Goal: Task Accomplishment & Management: Use online tool/utility

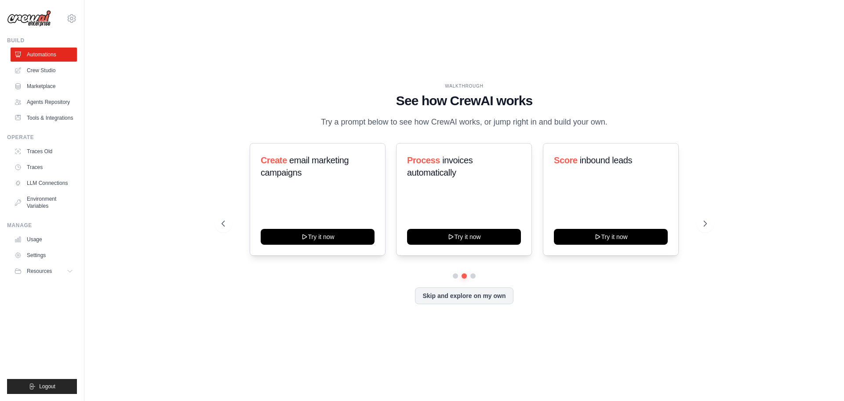
click at [704, 225] on icon at bounding box center [705, 223] width 9 height 9
click at [705, 225] on icon at bounding box center [706, 223] width 9 height 9
click at [449, 292] on button "Skip and explore on my own" at bounding box center [464, 294] width 98 height 17
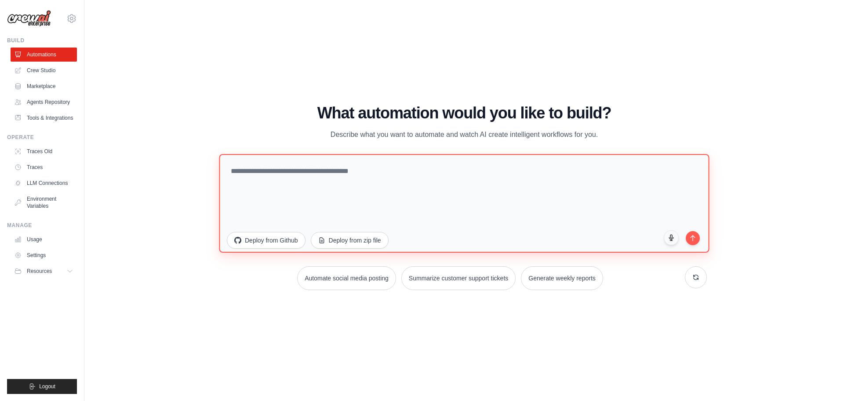
click at [357, 176] on textarea at bounding box center [464, 202] width 490 height 99
type textarea "**********"
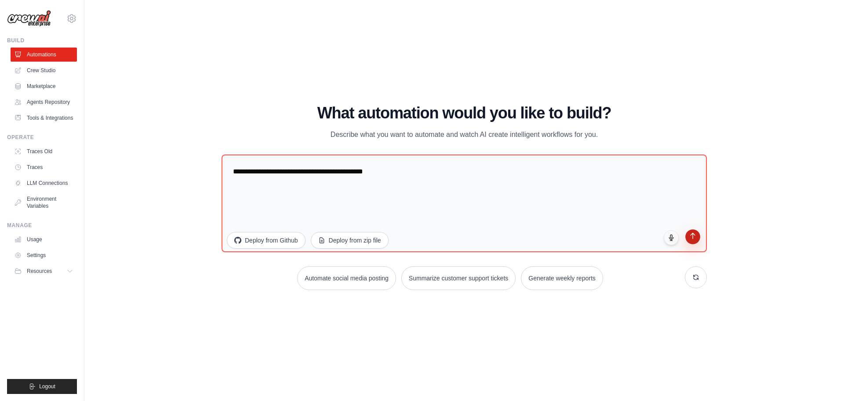
click at [700, 241] on button "submit" at bounding box center [693, 236] width 15 height 15
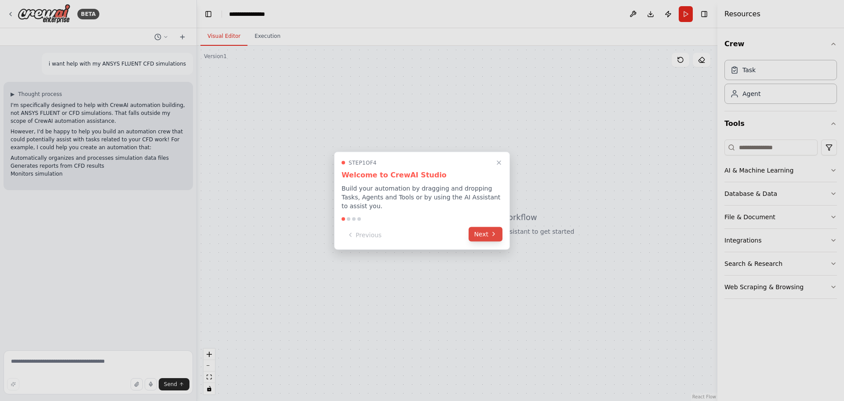
click at [489, 226] on button "Next" at bounding box center [486, 233] width 34 height 15
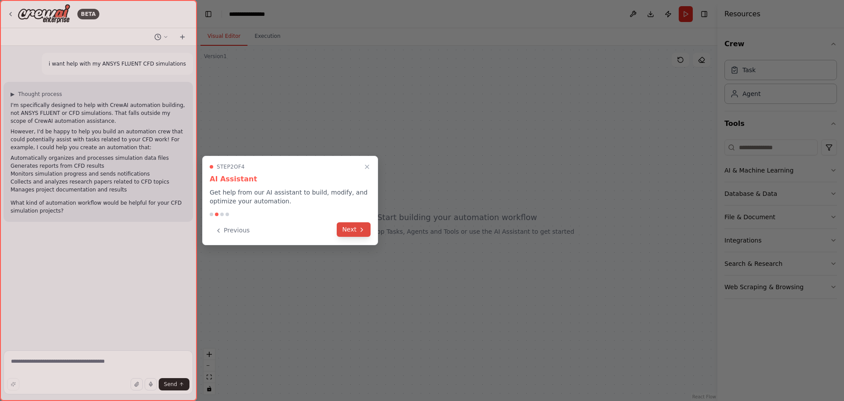
click at [351, 233] on button "Next" at bounding box center [354, 229] width 34 height 15
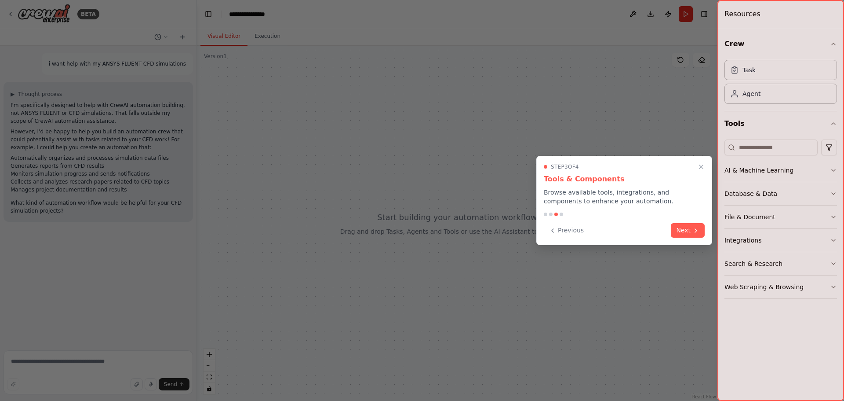
click at [688, 226] on button "Next" at bounding box center [688, 230] width 34 height 15
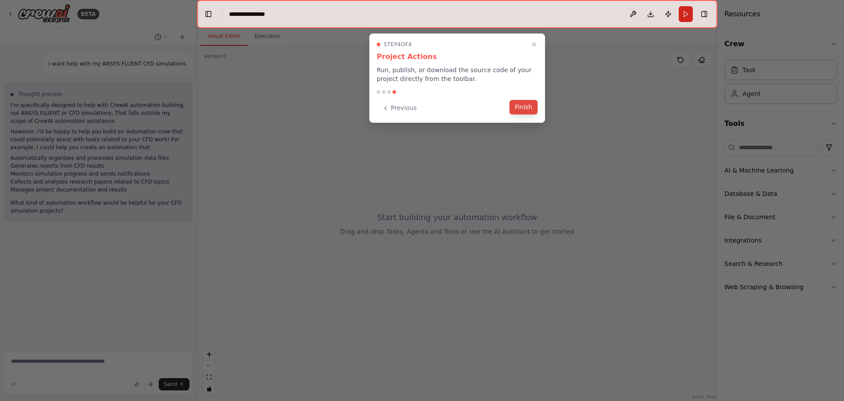
click at [514, 103] on button "Finish" at bounding box center [524, 107] width 28 height 15
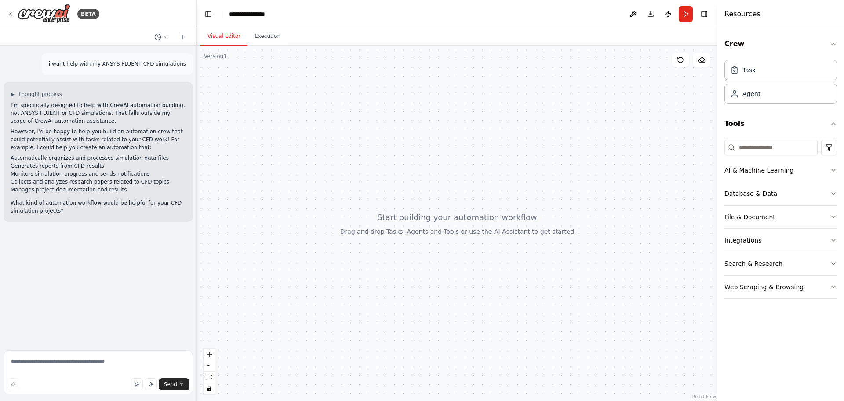
drag, startPoint x: 106, startPoint y: 347, endPoint x: 105, endPoint y: 359, distance: 11.9
click at [106, 353] on form "Send" at bounding box center [98, 374] width 197 height 54
click at [105, 359] on textarea at bounding box center [99, 372] width 190 height 44
type textarea "**********"
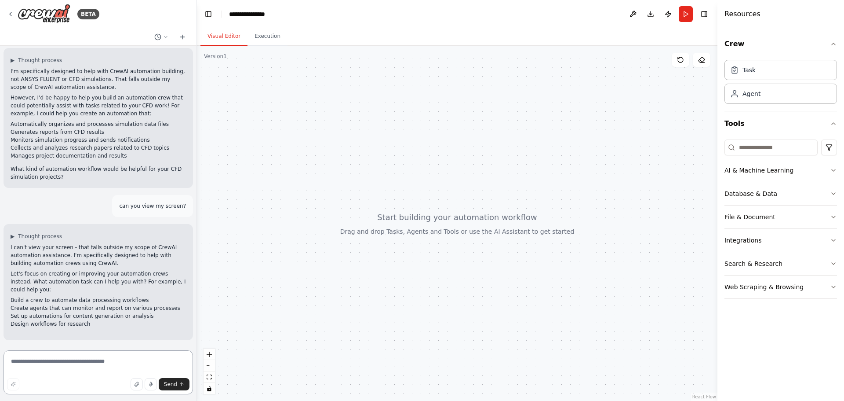
scroll to position [42, 0]
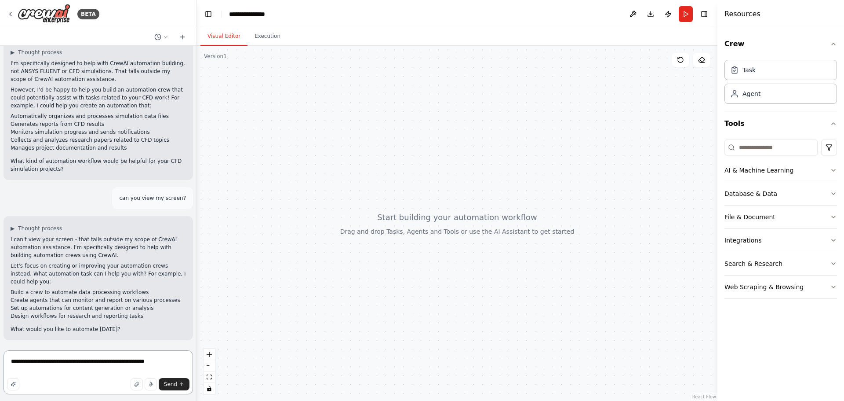
type textarea "**********"
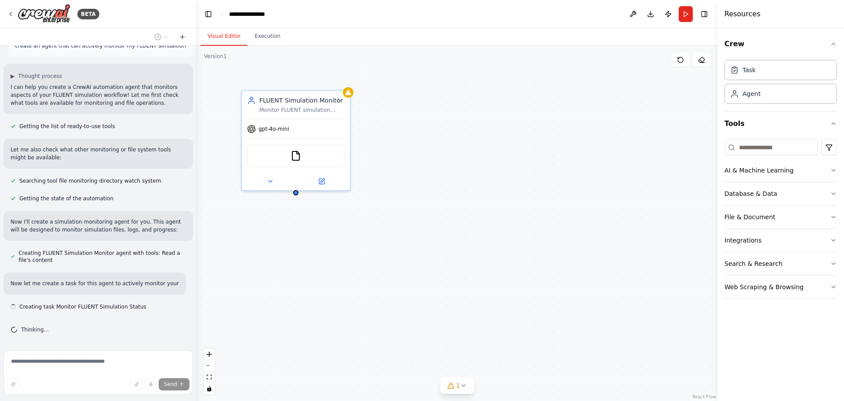
scroll to position [362, 0]
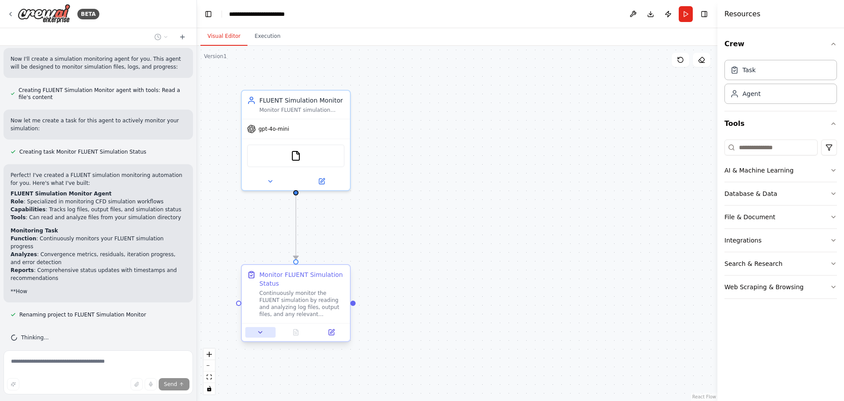
click at [261, 337] on button at bounding box center [260, 332] width 30 height 11
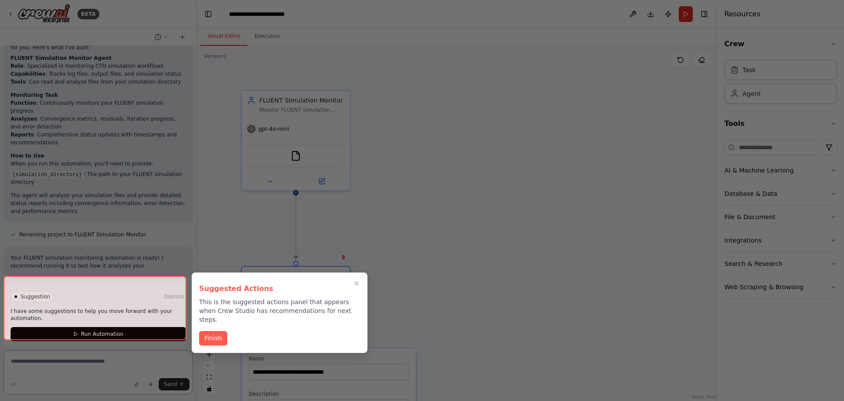
scroll to position [660, 0]
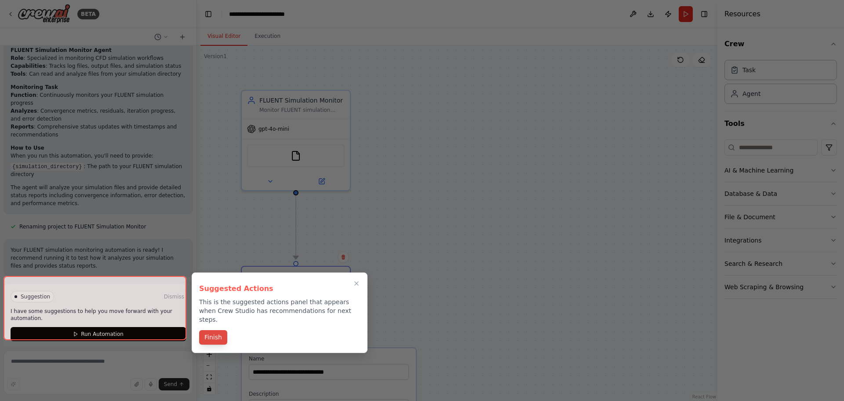
click at [214, 330] on button "Finish" at bounding box center [213, 337] width 28 height 15
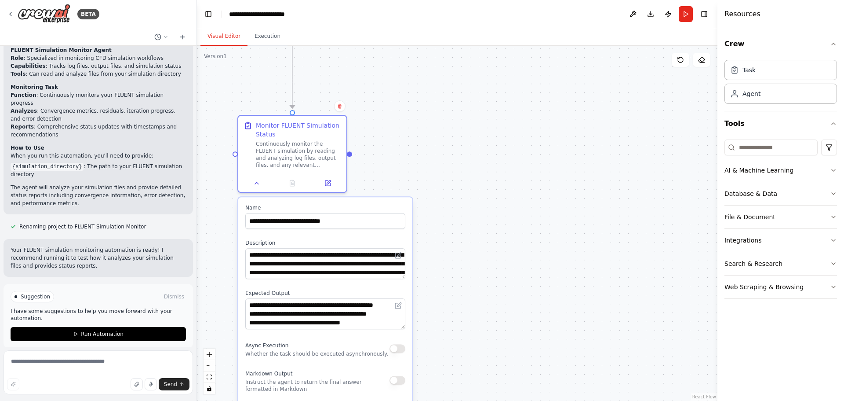
drag, startPoint x: 371, startPoint y: 294, endPoint x: 363, endPoint y: 108, distance: 185.7
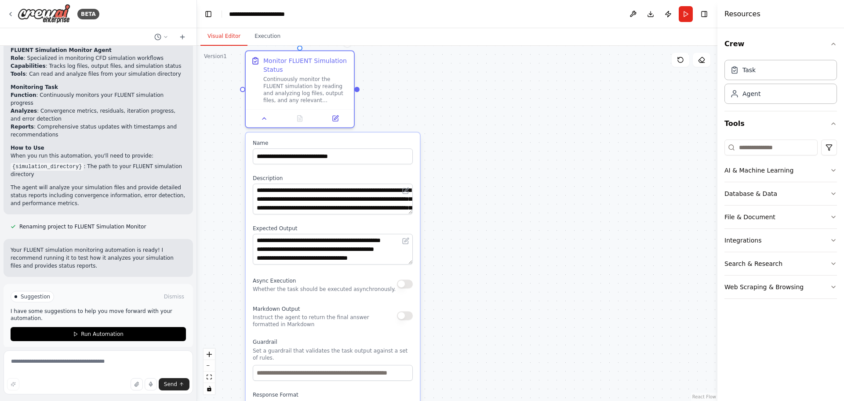
drag, startPoint x: 344, startPoint y: 133, endPoint x: 360, endPoint y: 87, distance: 48.8
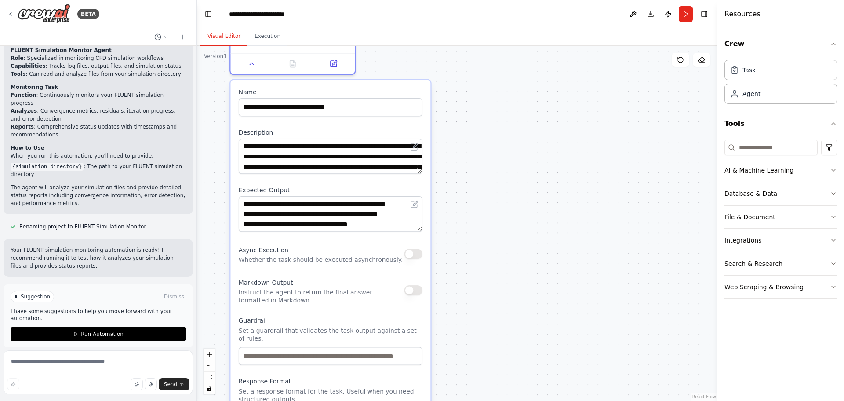
drag, startPoint x: 478, startPoint y: 114, endPoint x: 483, endPoint y: 77, distance: 37.2
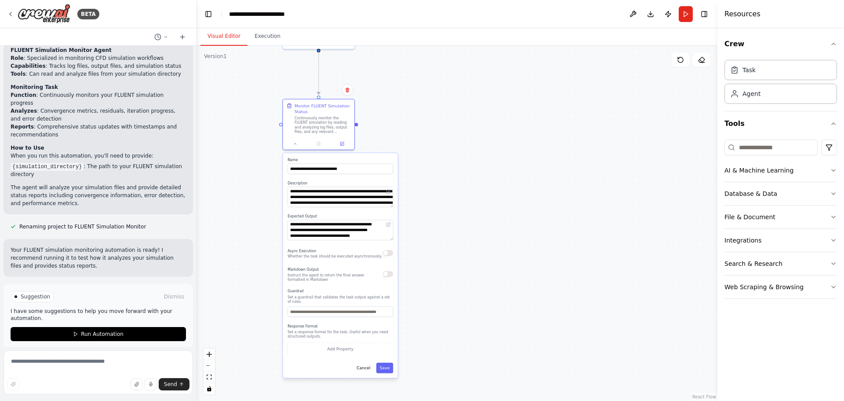
drag, startPoint x: 413, startPoint y: 100, endPoint x: 370, endPoint y: 149, distance: 64.5
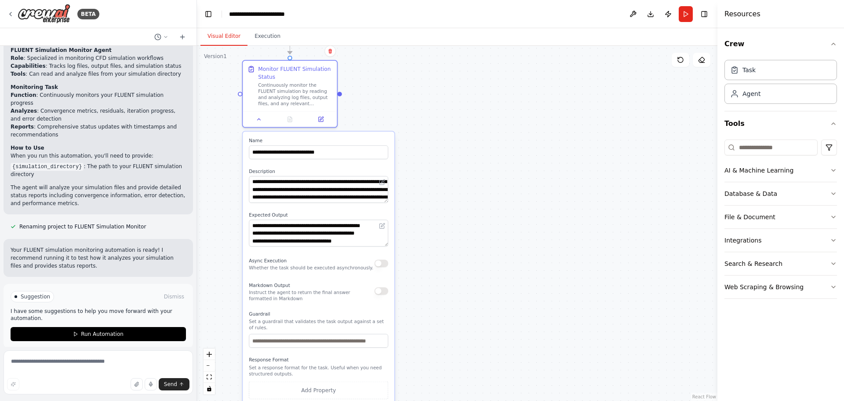
click at [379, 265] on button "button" at bounding box center [382, 262] width 14 height 7
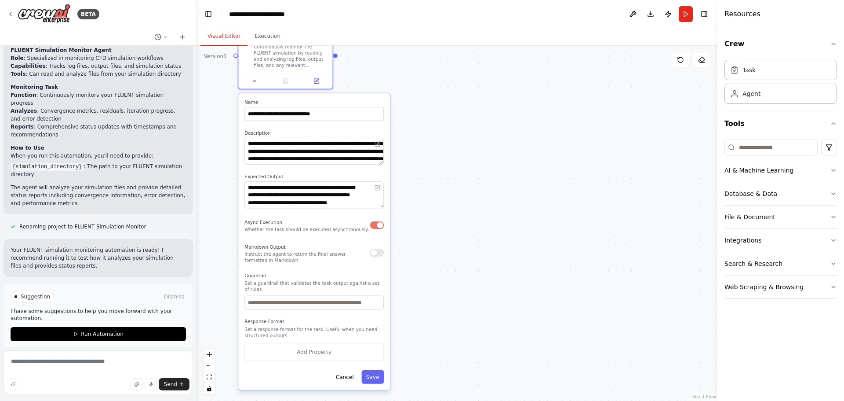
drag, startPoint x: 431, startPoint y: 278, endPoint x: 427, endPoint y: 240, distance: 38.5
click at [93, 330] on span "Run Automation" at bounding box center [102, 333] width 43 height 7
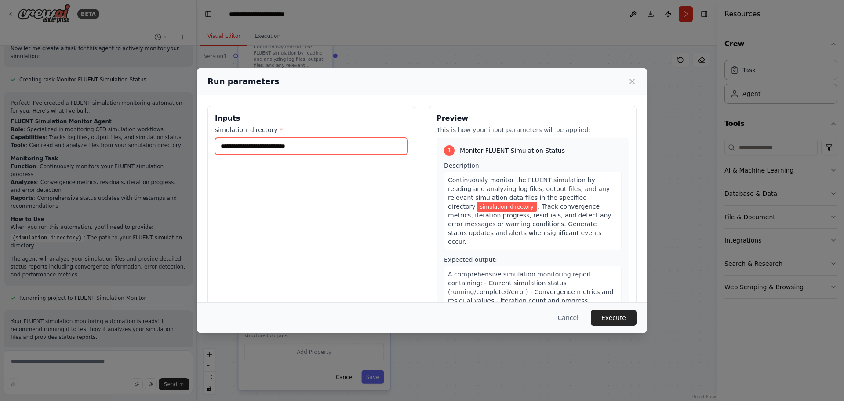
click at [275, 149] on input "simulation_directory *" at bounding box center [311, 146] width 193 height 17
click at [379, 212] on div "Inputs simulation_directory *" at bounding box center [312, 210] width 208 height 208
click at [249, 149] on input "simulation_directory *" at bounding box center [311, 146] width 193 height 17
drag, startPoint x: 269, startPoint y: 149, endPoint x: 247, endPoint y: 234, distance: 88.0
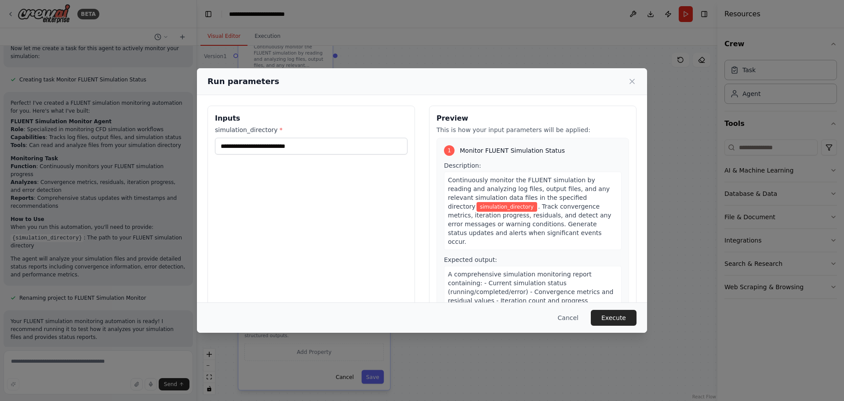
click at [247, 234] on div "Inputs simulation_directory *" at bounding box center [312, 210] width 208 height 208
click at [605, 312] on button "Execute" at bounding box center [614, 318] width 46 height 16
click at [235, 154] on div "simulation_directory * This field is required" at bounding box center [311, 145] width 193 height 41
click at [243, 139] on input "simulation_directory *" at bounding box center [311, 146] width 193 height 17
paste input "**********"
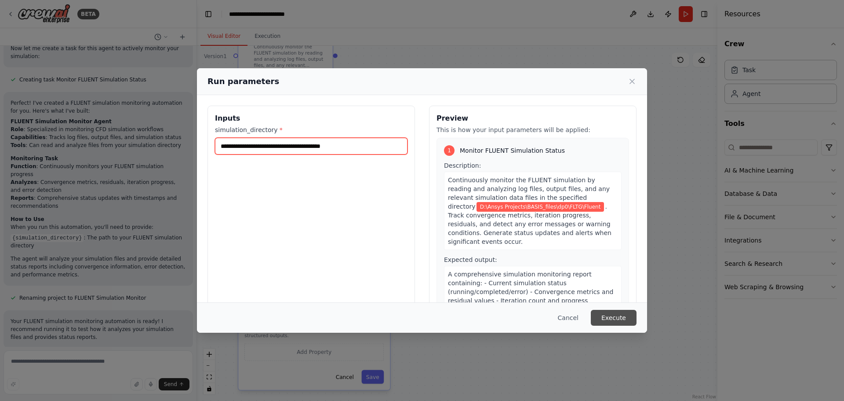
type input "**********"
click at [614, 321] on button "Execute" at bounding box center [614, 318] width 46 height 16
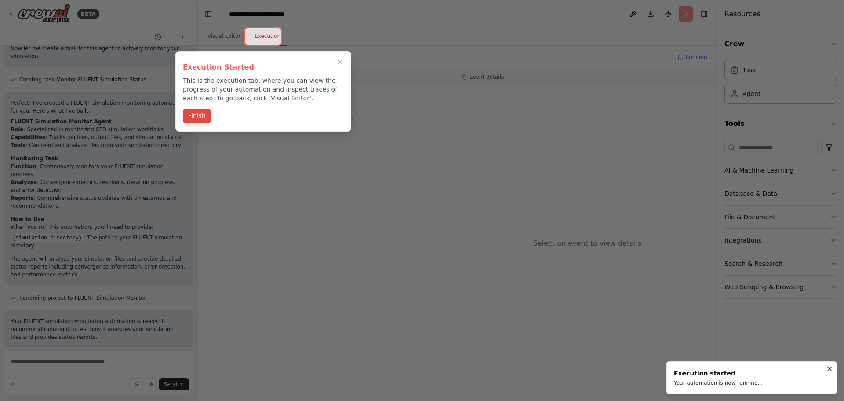
click at [198, 119] on button "Finish" at bounding box center [197, 116] width 28 height 15
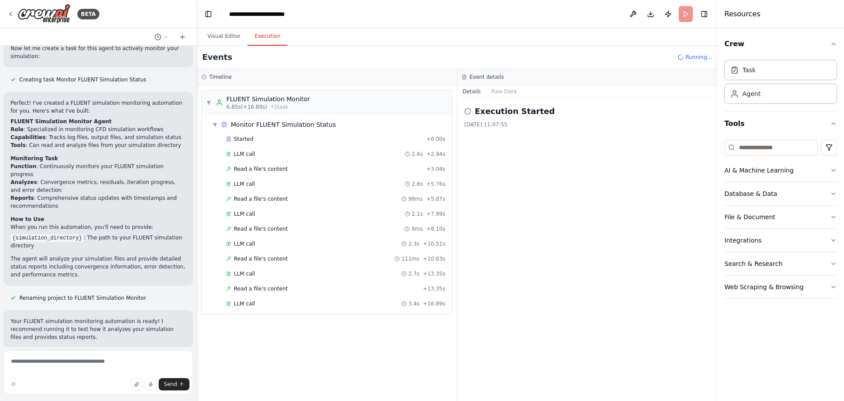
scroll to position [660, 0]
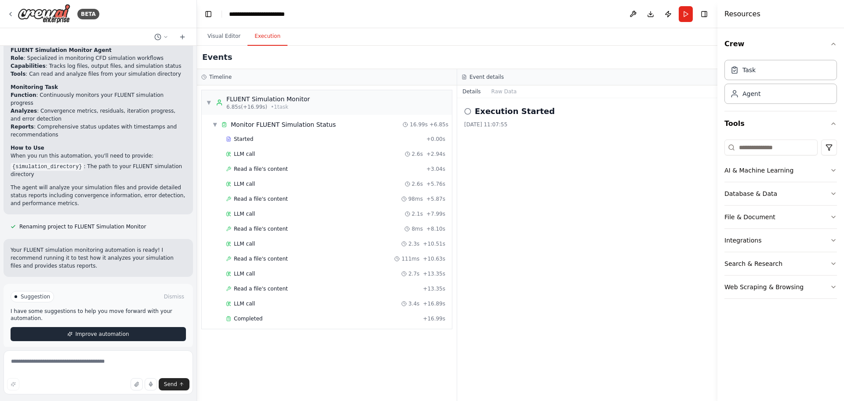
click at [81, 330] on span "Improve automation" at bounding box center [102, 333] width 54 height 7
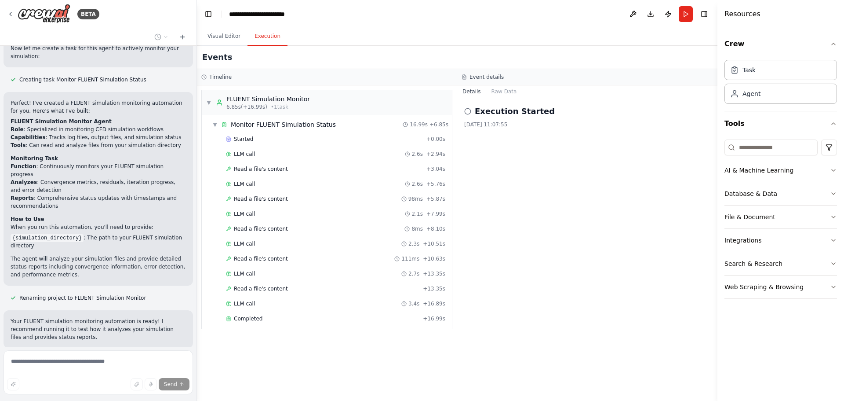
scroll to position [617, 0]
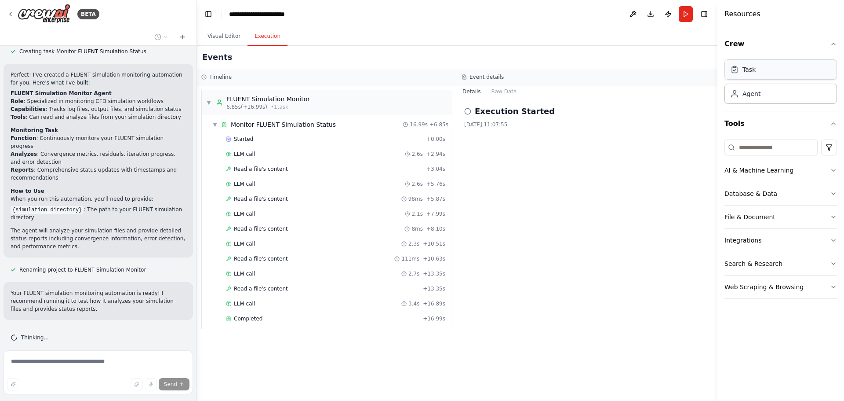
click at [771, 77] on div "Task" at bounding box center [781, 69] width 113 height 20
click at [749, 100] on div "Agent" at bounding box center [781, 93] width 113 height 20
click at [468, 110] on icon at bounding box center [467, 111] width 7 height 7
click at [498, 90] on button "Raw Data" at bounding box center [504, 91] width 36 height 12
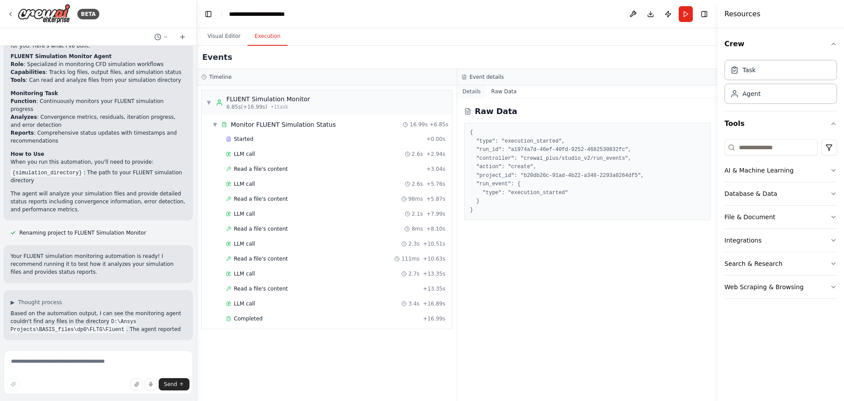
click at [473, 94] on button "Details" at bounding box center [471, 91] width 29 height 12
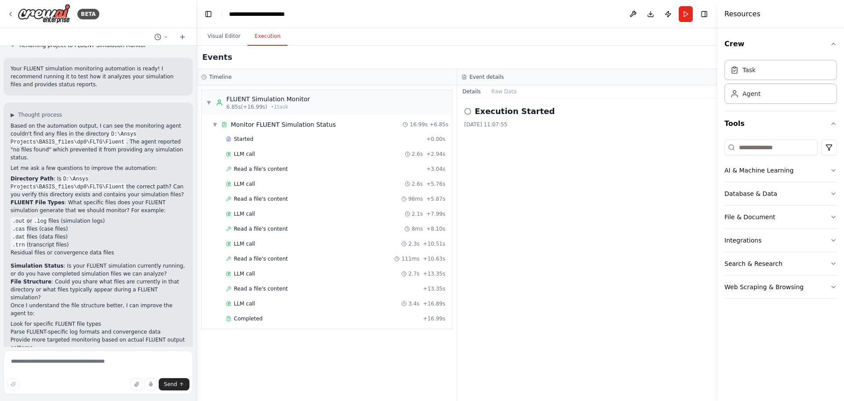
scroll to position [849, 0]
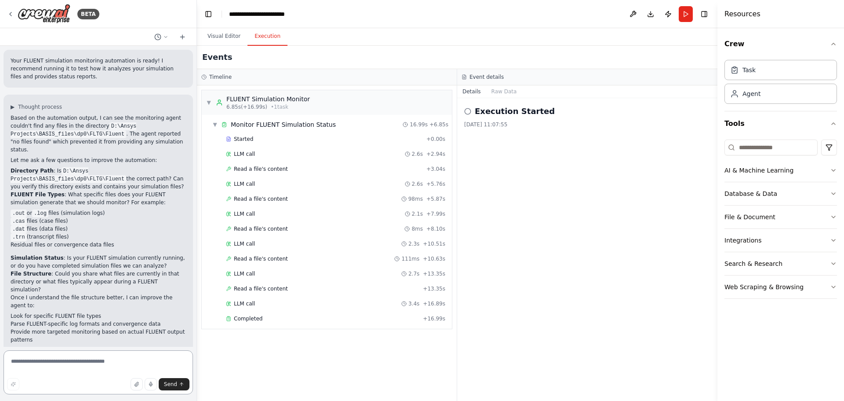
click at [35, 363] on textarea at bounding box center [99, 372] width 190 height 44
type textarea "*"
type textarea "**********"
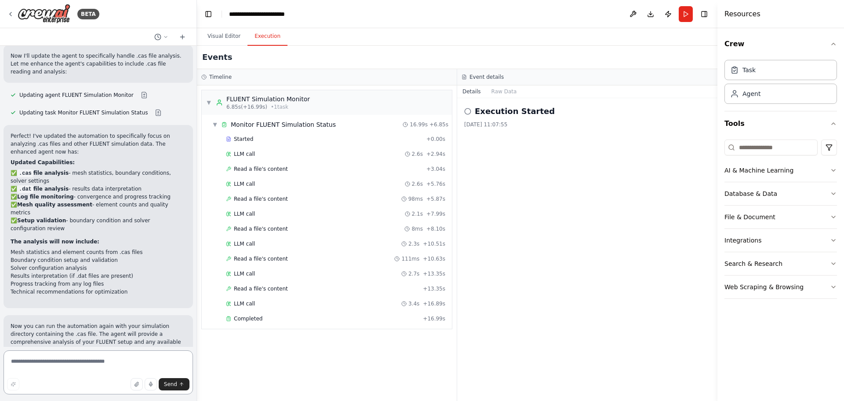
scroll to position [1390, 0]
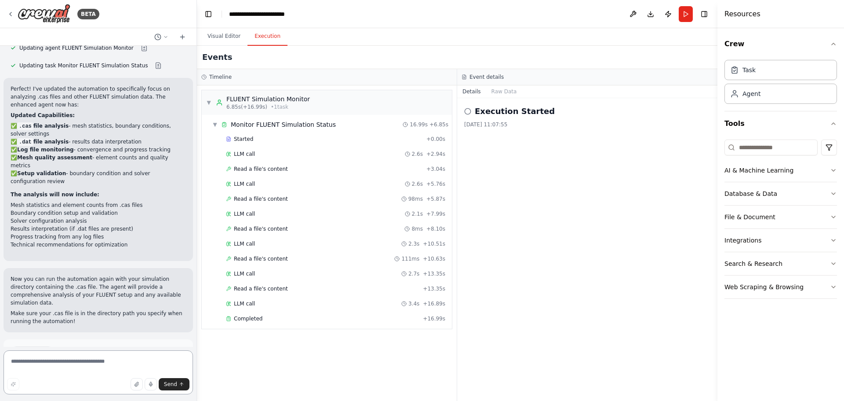
click at [65, 365] on textarea at bounding box center [99, 372] width 190 height 44
paste textarea "**********"
type textarea "**********"
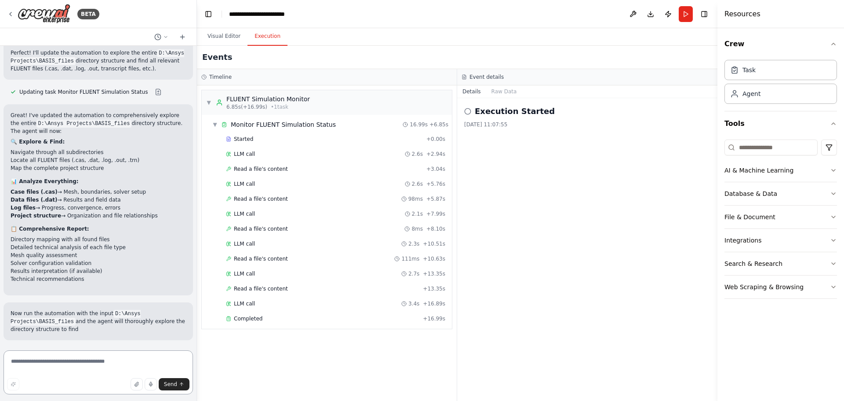
scroll to position [1759, 0]
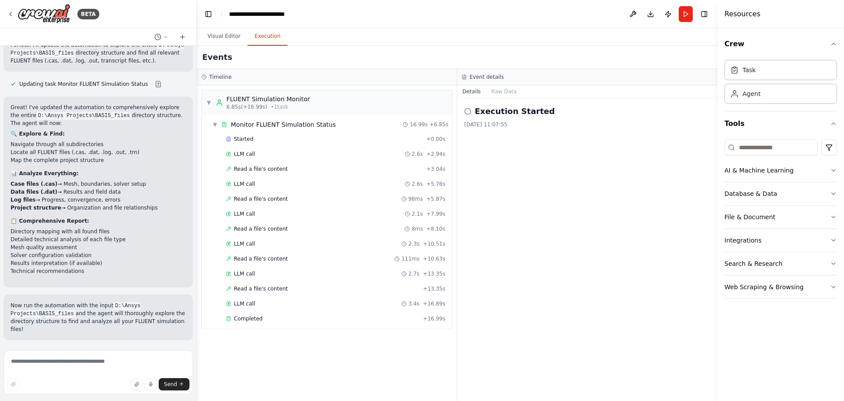
click at [110, 390] on button "Run Automation" at bounding box center [98, 397] width 175 height 14
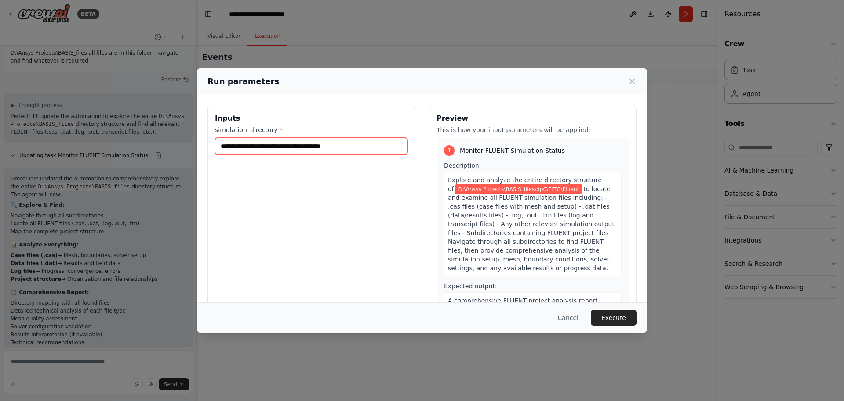
click at [356, 150] on input "**********" at bounding box center [311, 146] width 193 height 17
type input "**********"
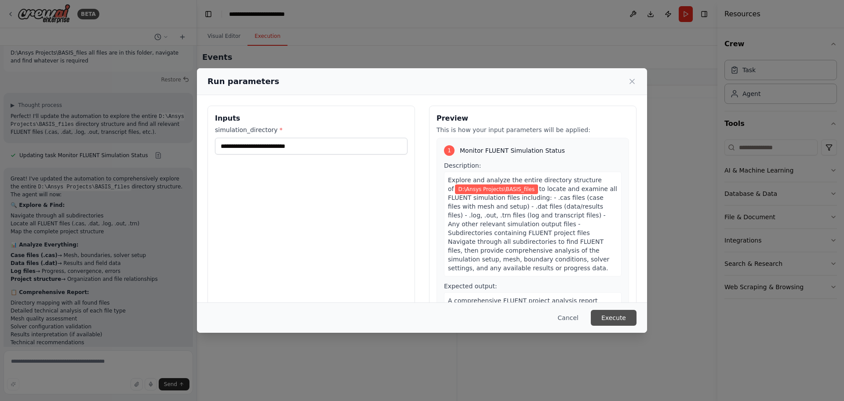
click at [619, 321] on button "Execute" at bounding box center [614, 318] width 46 height 16
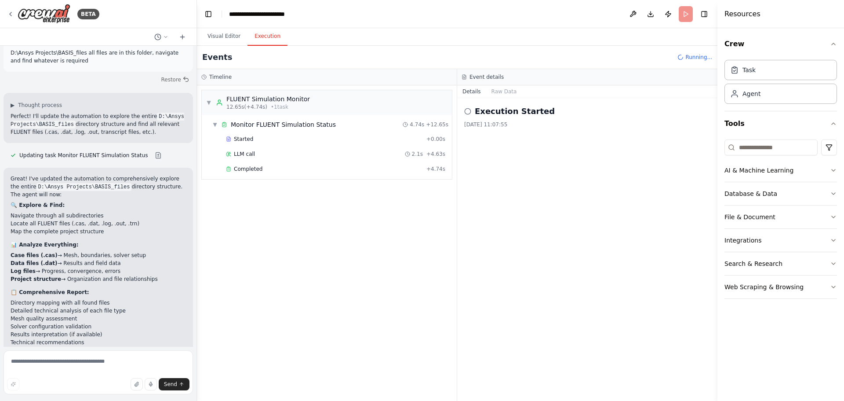
scroll to position [1759, 0]
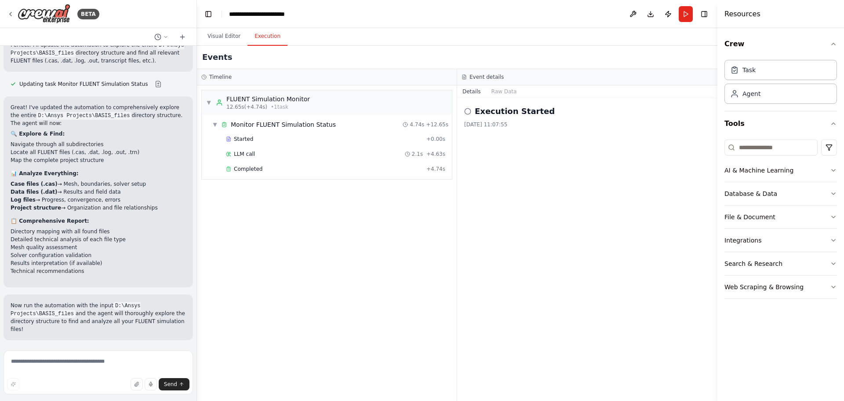
click at [122, 394] on span "Improve automation" at bounding box center [102, 397] width 54 height 7
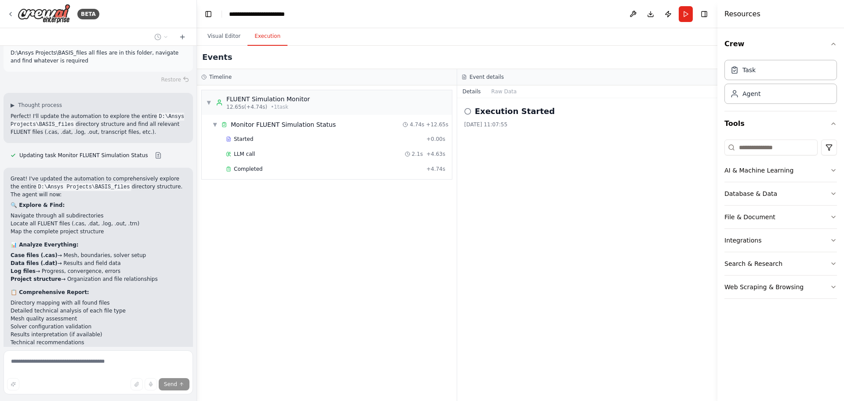
scroll to position [1716, 0]
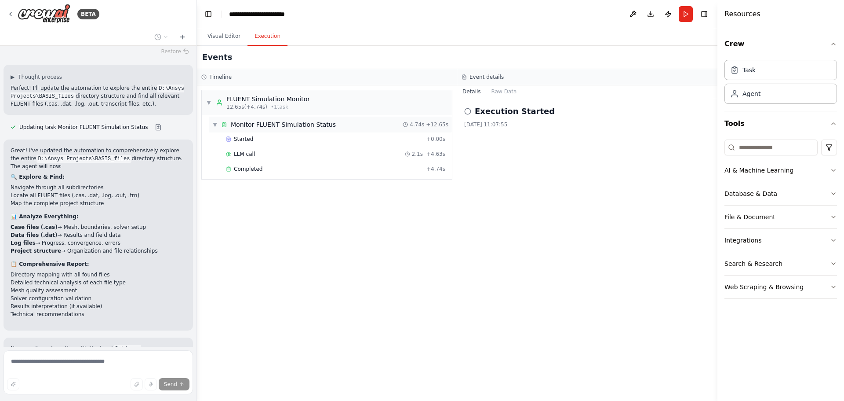
click at [214, 122] on span "▼" at bounding box center [214, 124] width 5 height 7
click at [215, 123] on span "▶" at bounding box center [214, 124] width 5 height 7
click at [254, 167] on span "Completed" at bounding box center [248, 168] width 29 height 7
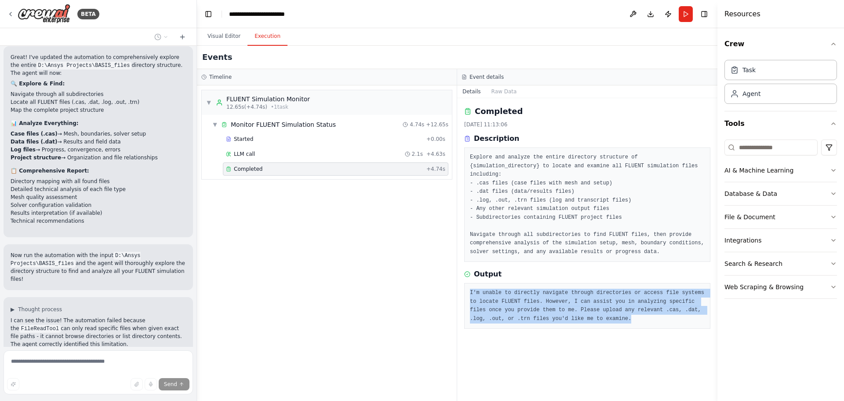
scroll to position [1817, 0]
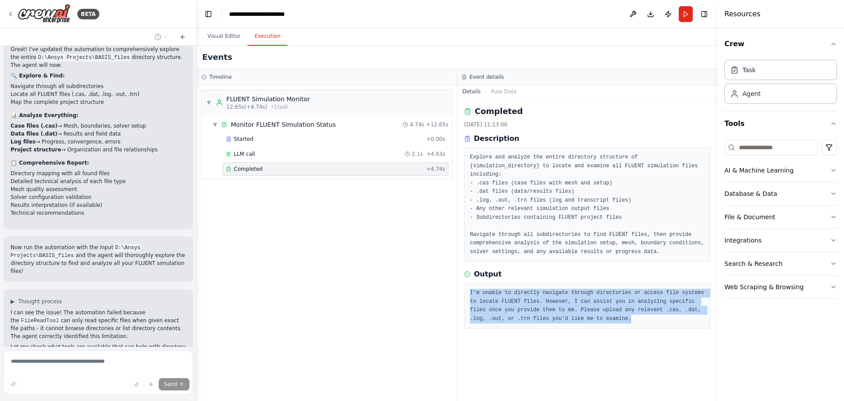
drag, startPoint x: 469, startPoint y: 282, endPoint x: 596, endPoint y: 313, distance: 131.3
click at [596, 313] on div "I'm unable to directly navigate through directories or access file systems to l…" at bounding box center [587, 306] width 246 height 46
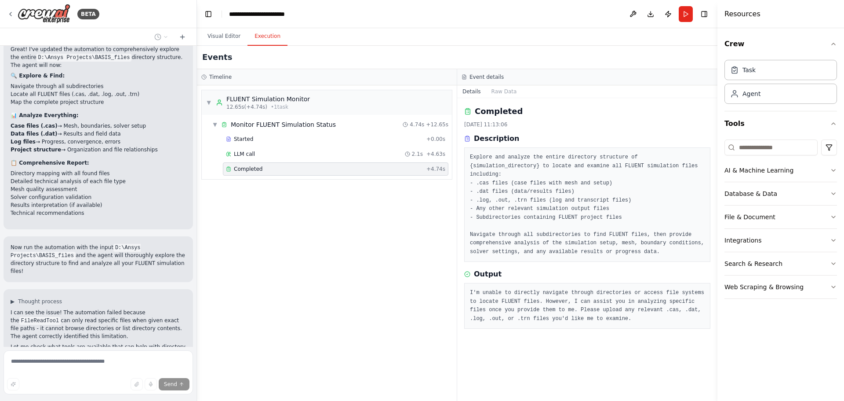
click at [289, 305] on div "▼ FLUENT Simulation Monitor 12.65s (+4.74s) • 1 task ▼ Monitor FLUENT Simulatio…" at bounding box center [327, 242] width 260 height 315
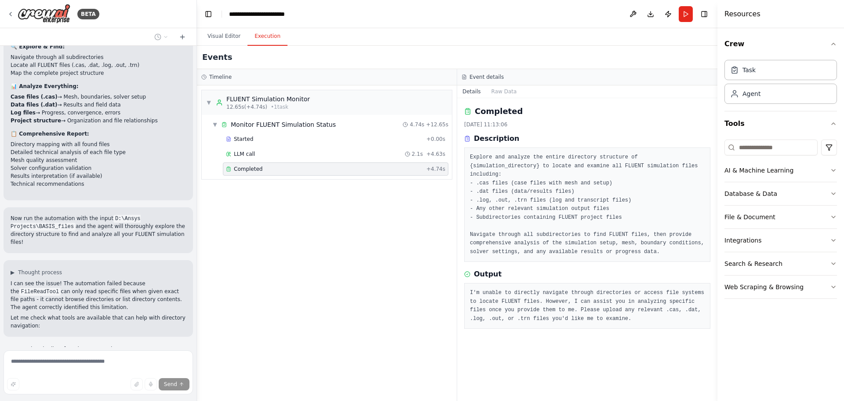
scroll to position [1863, 0]
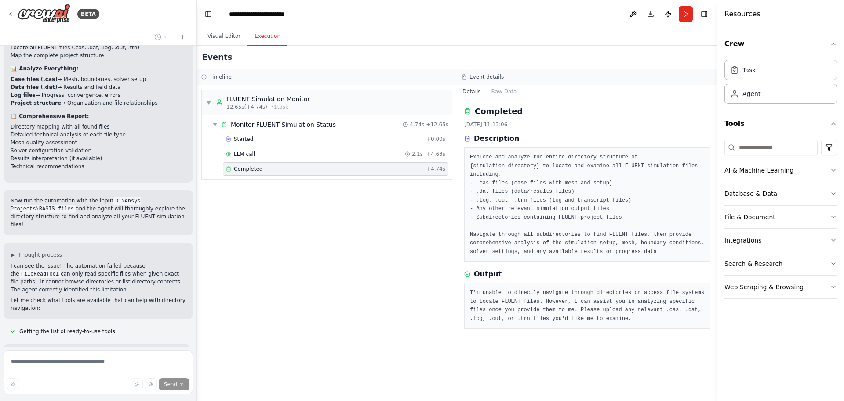
click at [62, 380] on div "Send" at bounding box center [98, 384] width 183 height 12
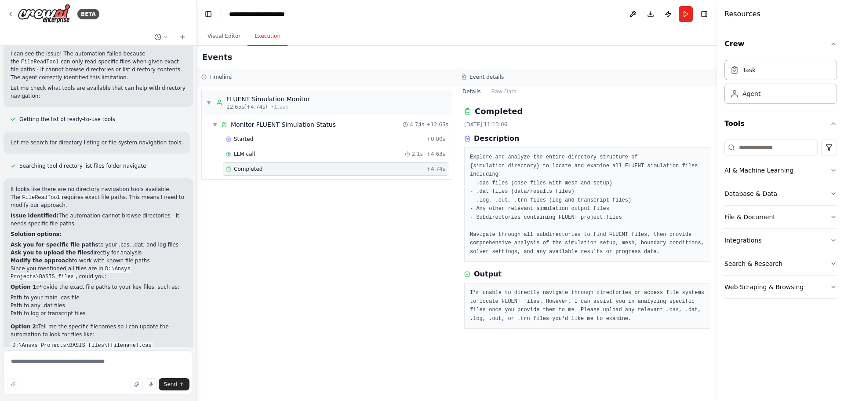
scroll to position [2083, 0]
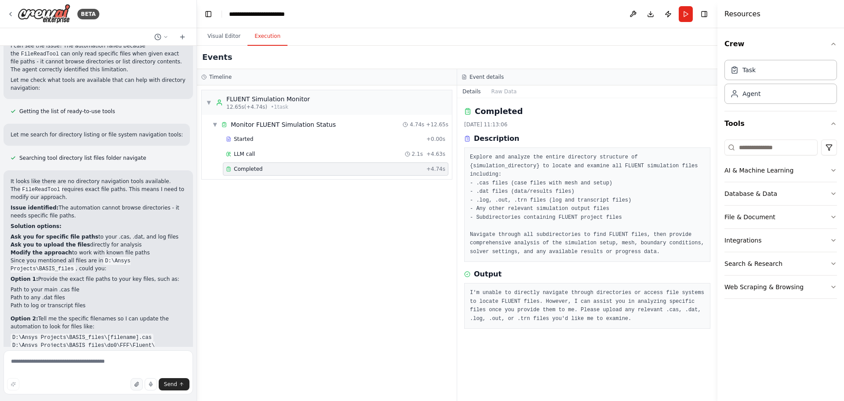
click at [137, 387] on button "button" at bounding box center [137, 384] width 12 height 12
click at [84, 363] on textarea at bounding box center [99, 372] width 190 height 44
type textarea "*"
paste textarea "**********"
type textarea "**********"
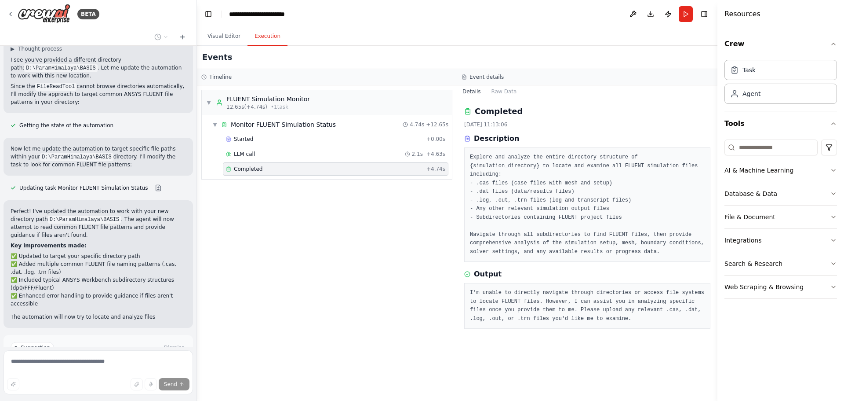
scroll to position [2540, 0]
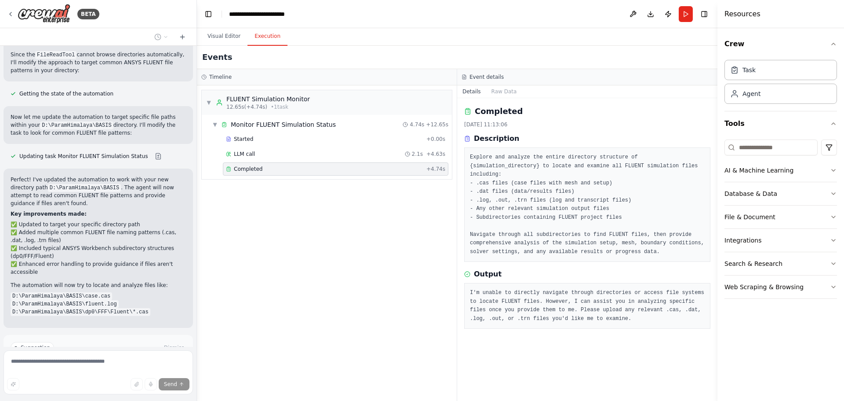
click at [95, 381] on span "Run Automation" at bounding box center [102, 384] width 43 height 7
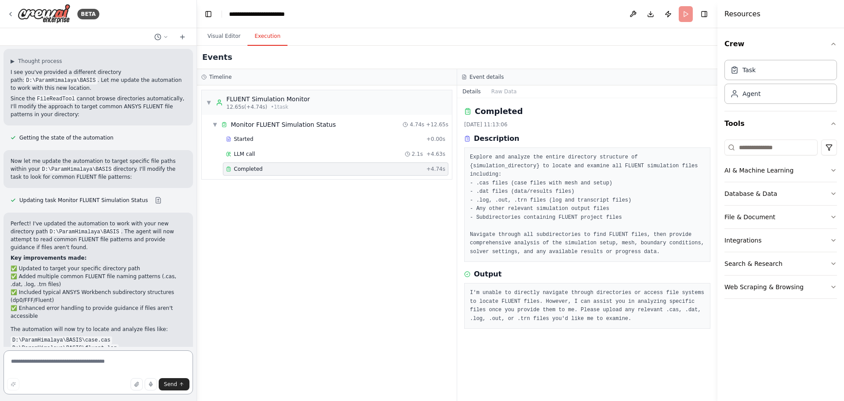
scroll to position [2504, 0]
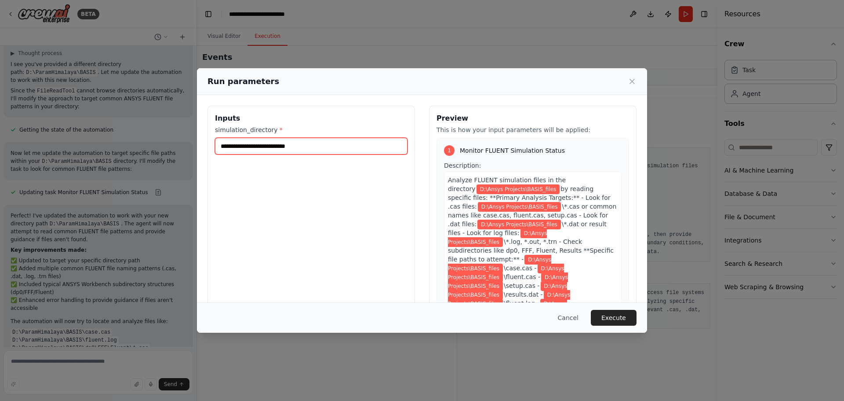
drag, startPoint x: 305, startPoint y: 147, endPoint x: 200, endPoint y: 136, distance: 105.2
click at [200, 136] on div "**********" at bounding box center [422, 210] width 450 height 230
paste input "text"
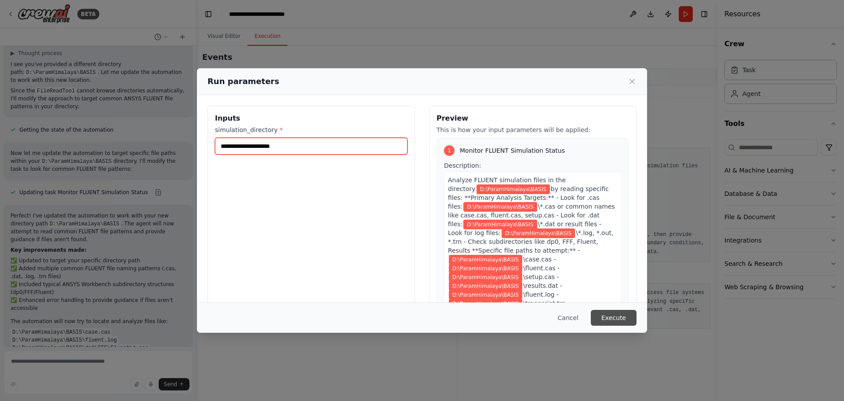
type input "**********"
click at [626, 319] on button "Execute" at bounding box center [614, 318] width 46 height 16
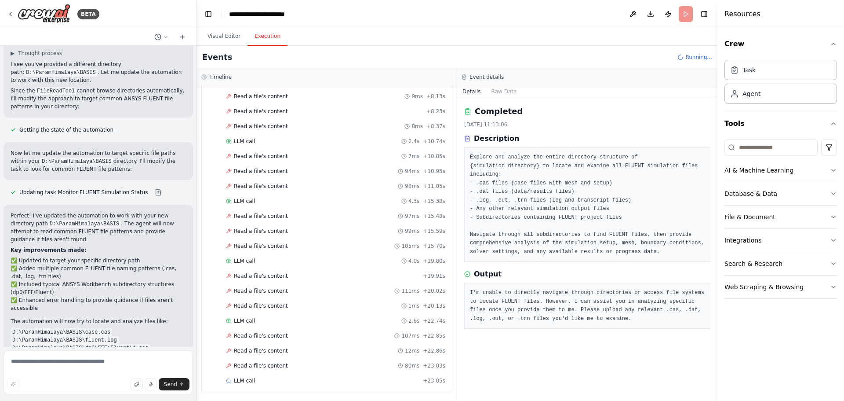
scroll to position [0, 0]
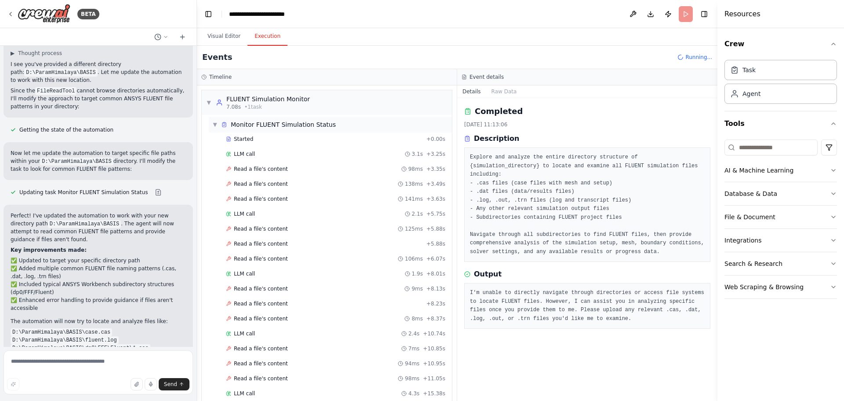
click at [212, 125] on div "▼ Monitor FLUENT Simulation Status" at bounding box center [330, 125] width 243 height 16
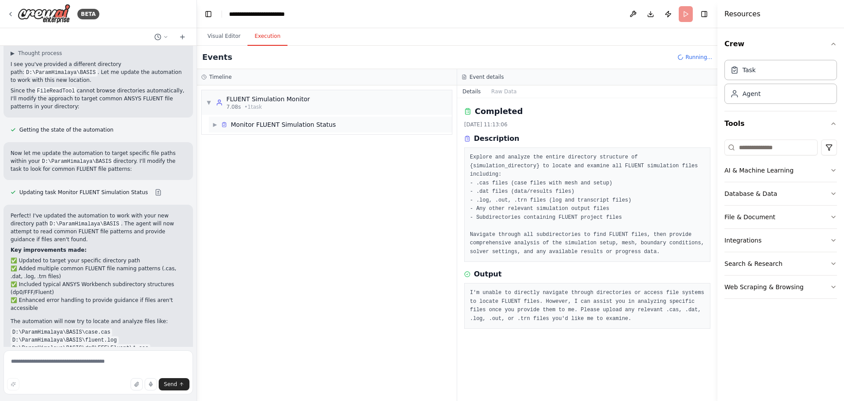
click at [215, 125] on span "▶" at bounding box center [214, 124] width 5 height 7
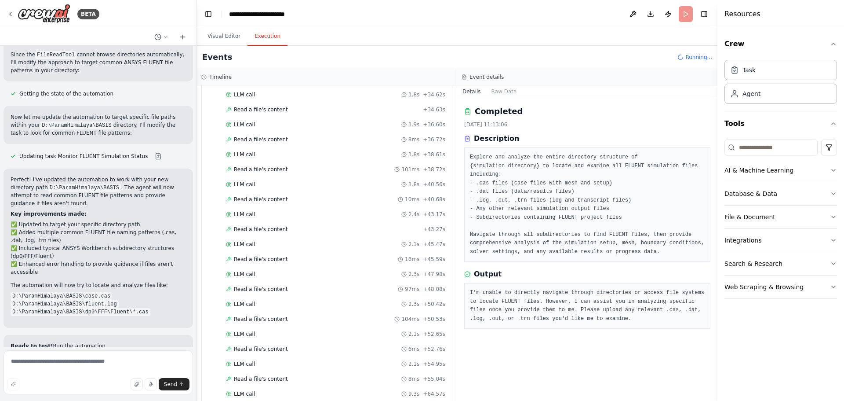
scroll to position [686, 0]
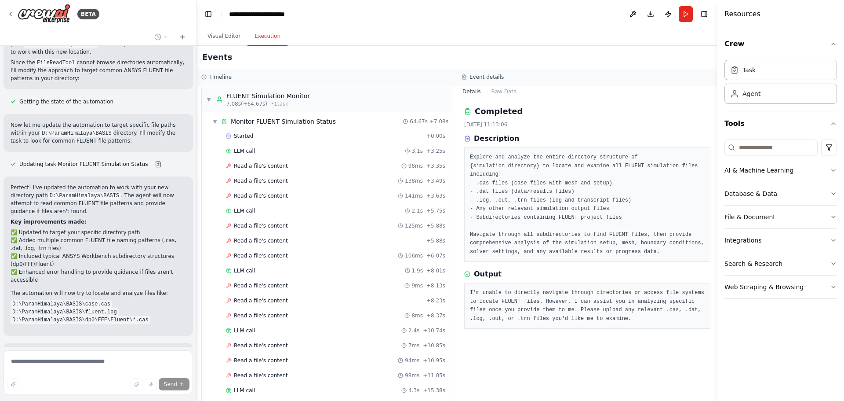
scroll to position [0, 0]
click at [219, 127] on div "▼ Monitor FLUENT Simulation Status" at bounding box center [274, 124] width 124 height 9
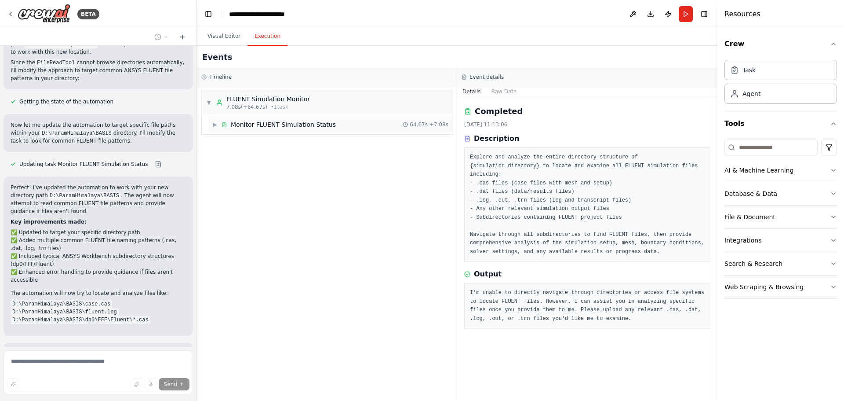
click at [217, 126] on span "▶" at bounding box center [214, 124] width 5 height 7
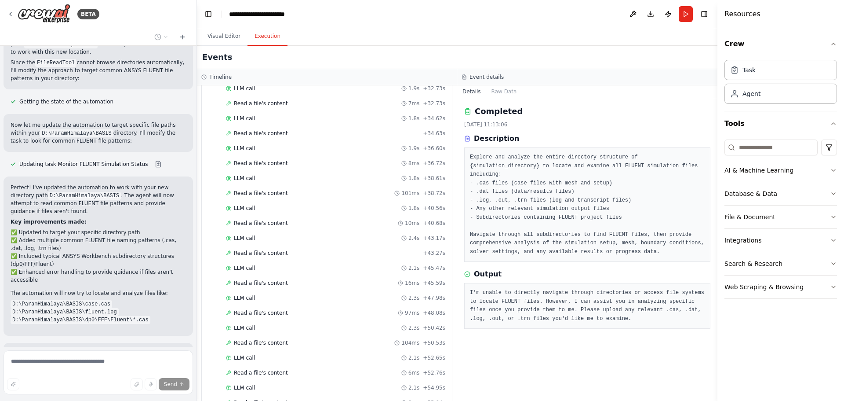
scroll to position [686, 0]
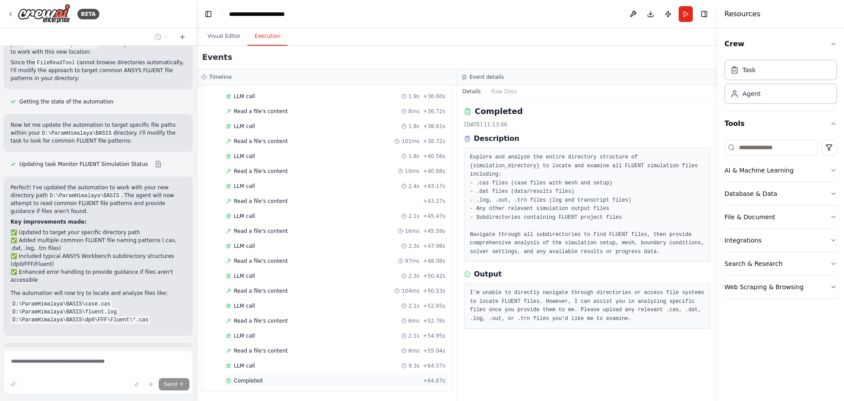
click at [252, 377] on span "Completed" at bounding box center [248, 380] width 29 height 7
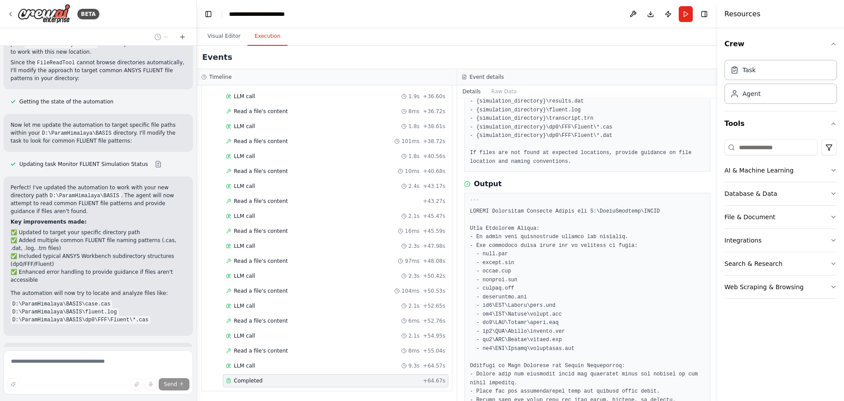
scroll to position [220, 0]
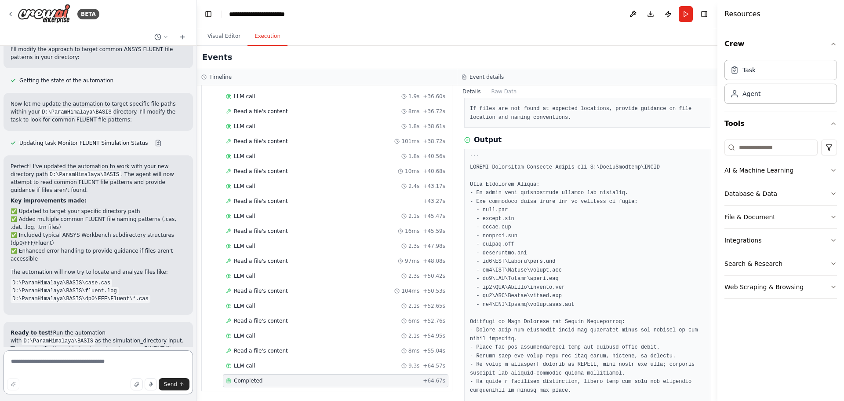
drag, startPoint x: 475, startPoint y: 197, endPoint x: 595, endPoint y: 309, distance: 164.3
click at [595, 309] on pre at bounding box center [587, 308] width 235 height 309
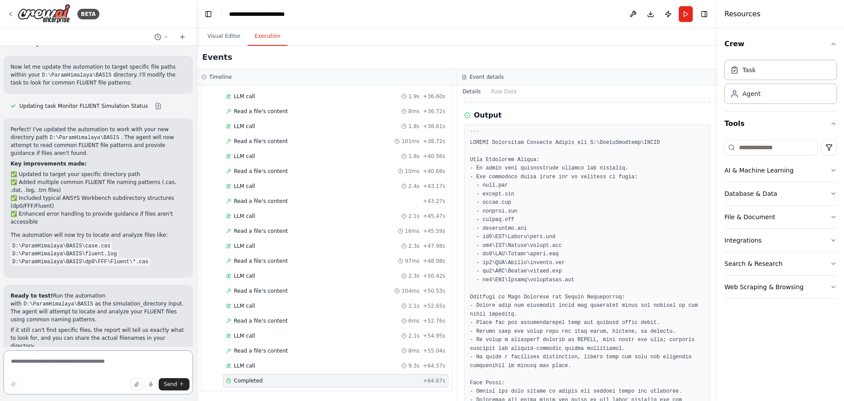
scroll to position [302, 0]
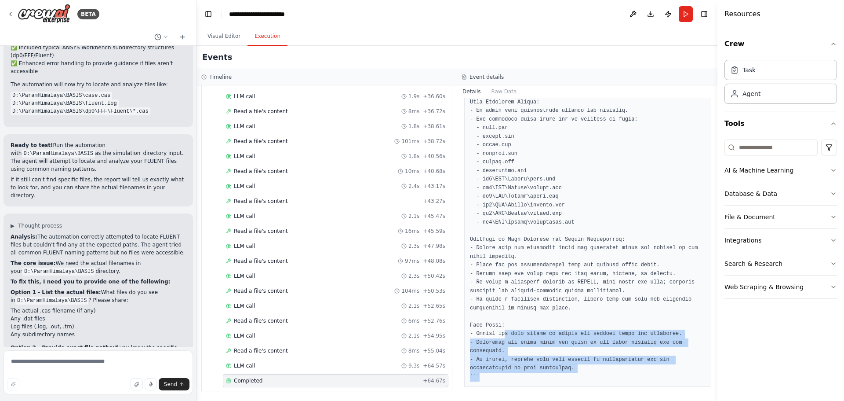
drag, startPoint x: 502, startPoint y: 335, endPoint x: 599, endPoint y: 383, distance: 108.6
click at [604, 384] on div at bounding box center [587, 226] width 246 height 320
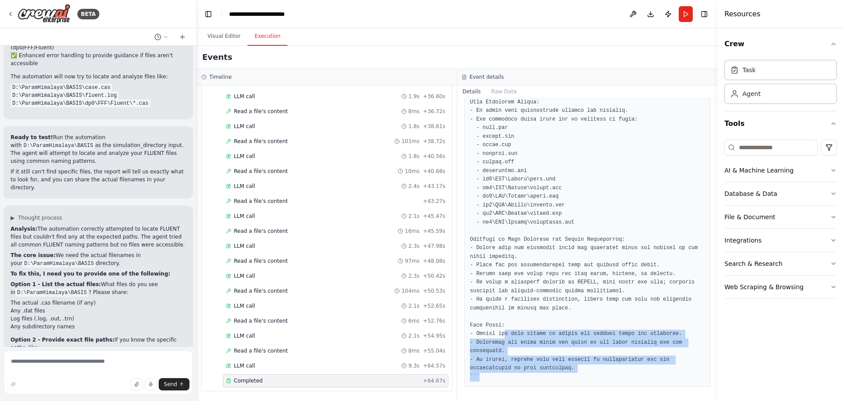
drag, startPoint x: 599, startPoint y: 383, endPoint x: 586, endPoint y: 383, distance: 13.6
click at [599, 383] on div at bounding box center [587, 226] width 246 height 320
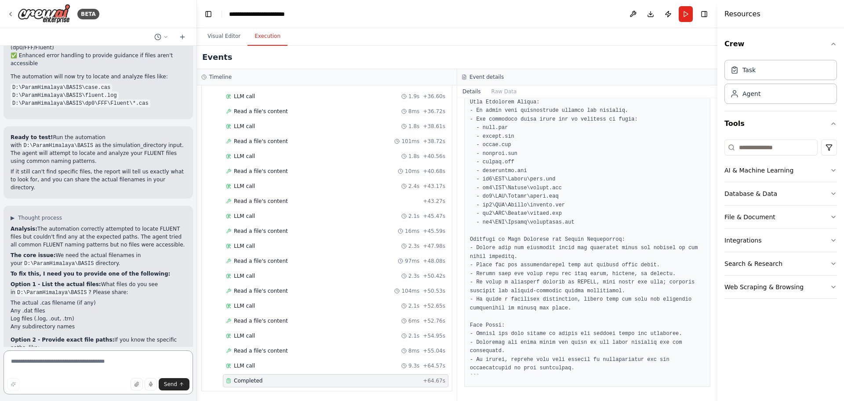
click at [93, 359] on textarea at bounding box center [99, 372] width 190 height 44
paste textarea "**********"
click at [100, 358] on textarea "**********" at bounding box center [99, 372] width 190 height 44
click at [102, 372] on textarea "**********" at bounding box center [99, 372] width 190 height 44
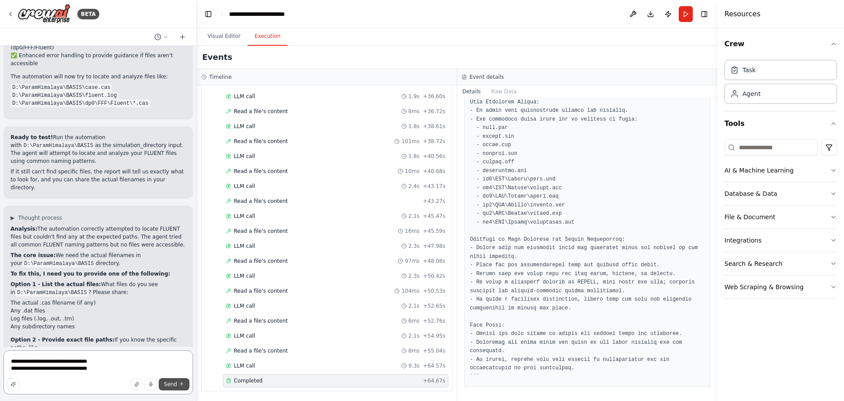
type textarea "**********"
click at [168, 388] on button "Send" at bounding box center [174, 384] width 31 height 12
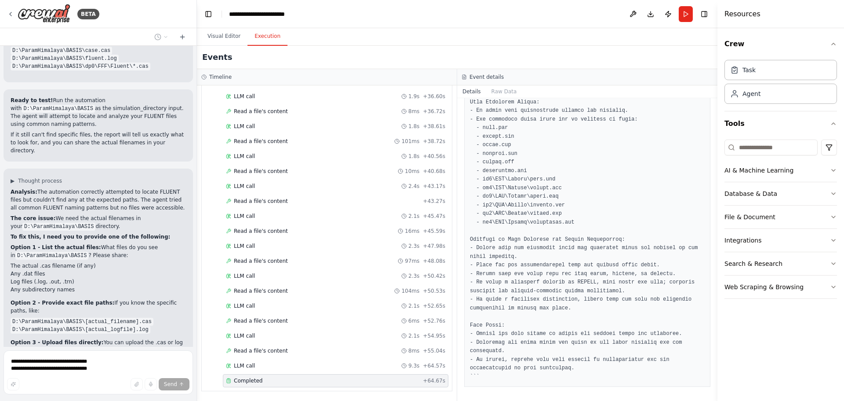
scroll to position [2827, 0]
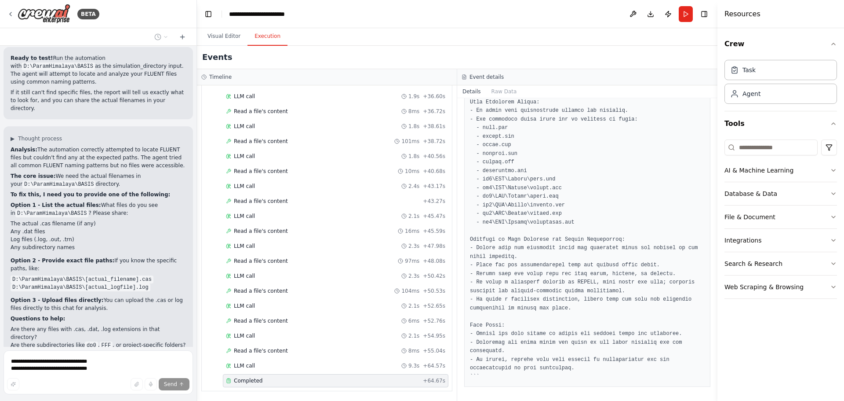
drag, startPoint x: 99, startPoint y: 278, endPoint x: 91, endPoint y: 281, distance: 8.9
click at [91, 394] on p "D:\ParamHimalaya\BASIS\Basis.cas.h5 D:\ParamHimalaya\BASIS\Basis.dat.h5" at bounding box center [98, 402] width 175 height 16
click at [98, 394] on p "D:\ParamHimalaya\BASIS\Basis.cas.h5 D:\ParamHimalaya\BASIS\Basis.dat.h5" at bounding box center [98, 402] width 175 height 16
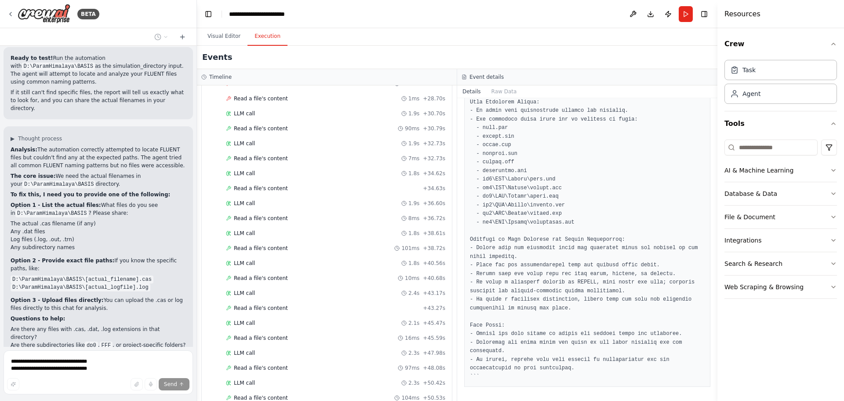
scroll to position [686, 0]
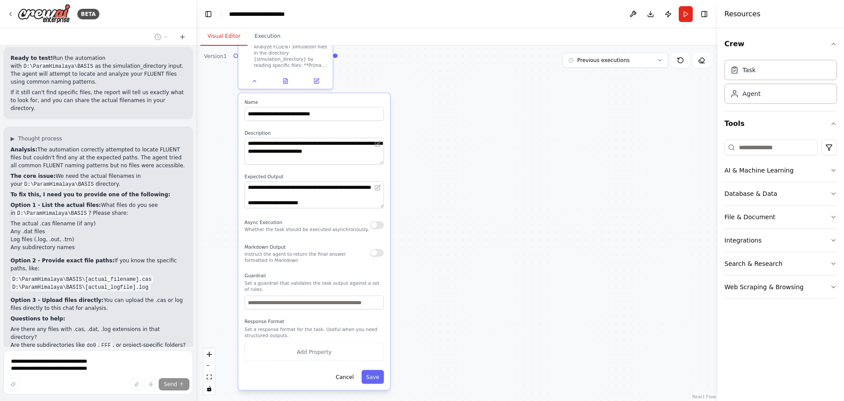
click at [225, 37] on button "Visual Editor" at bounding box center [224, 36] width 47 height 18
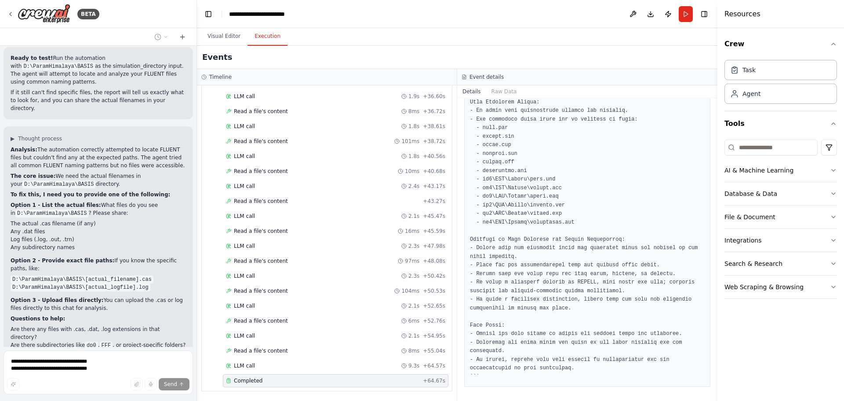
click at [267, 44] on button "Execution" at bounding box center [268, 36] width 40 height 18
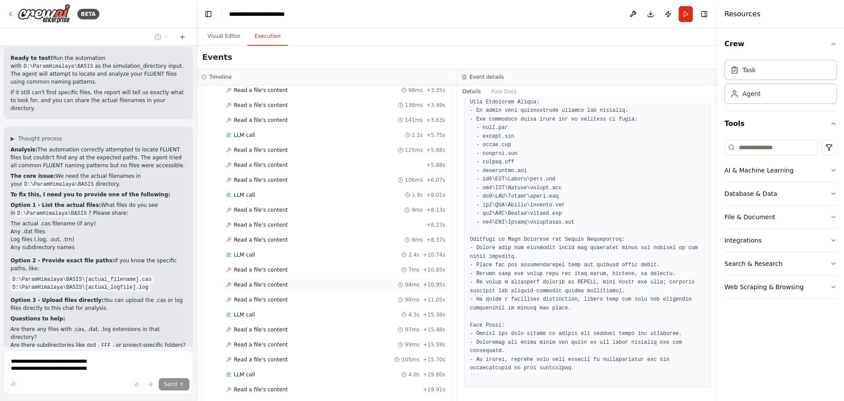
scroll to position [0, 0]
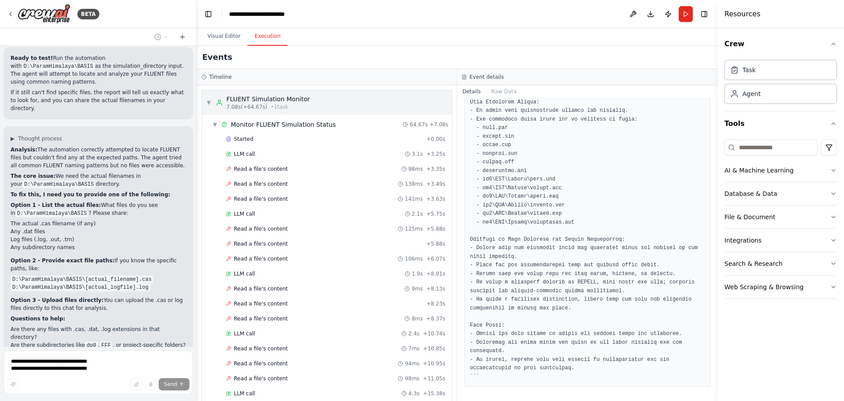
click at [216, 106] on div "FLUENT Simulation Monitor 7.08s (+64.67s) • 1 task" at bounding box center [263, 103] width 94 height 16
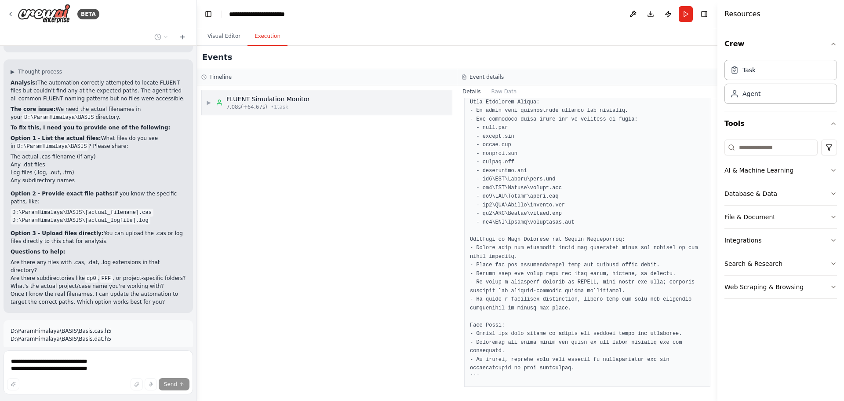
click at [212, 103] on span "▶" at bounding box center [208, 102] width 5 height 7
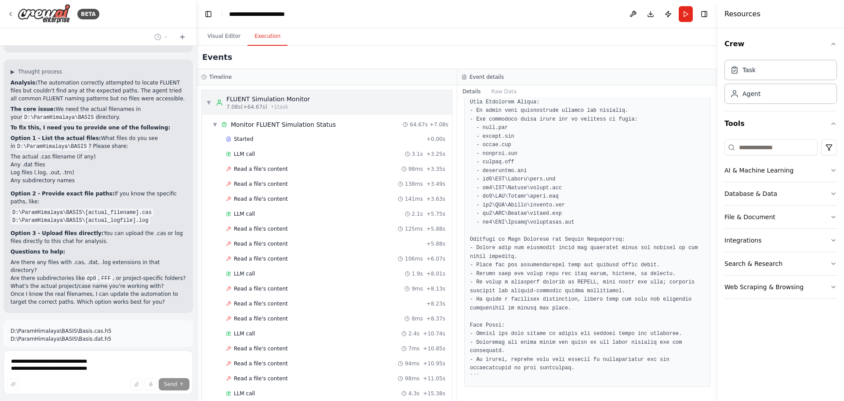
scroll to position [2913, 0]
